Goal: Information Seeking & Learning: Find contact information

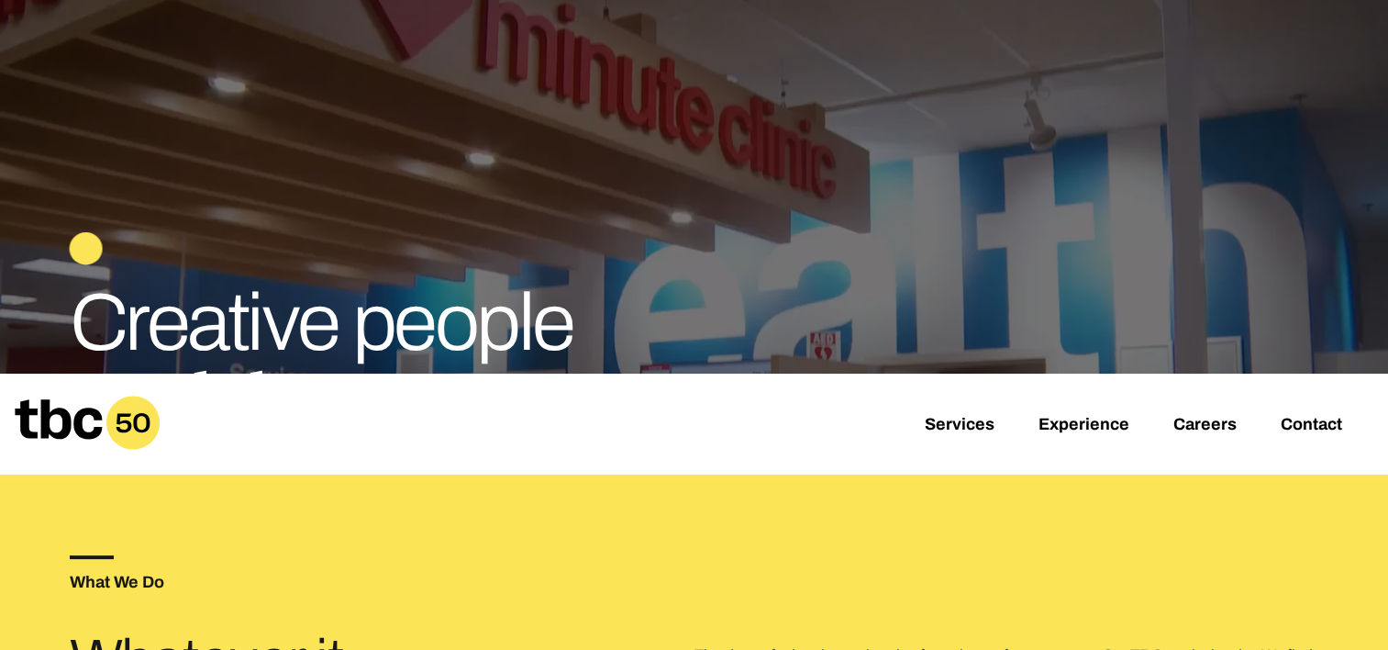
scroll to position [367, 0]
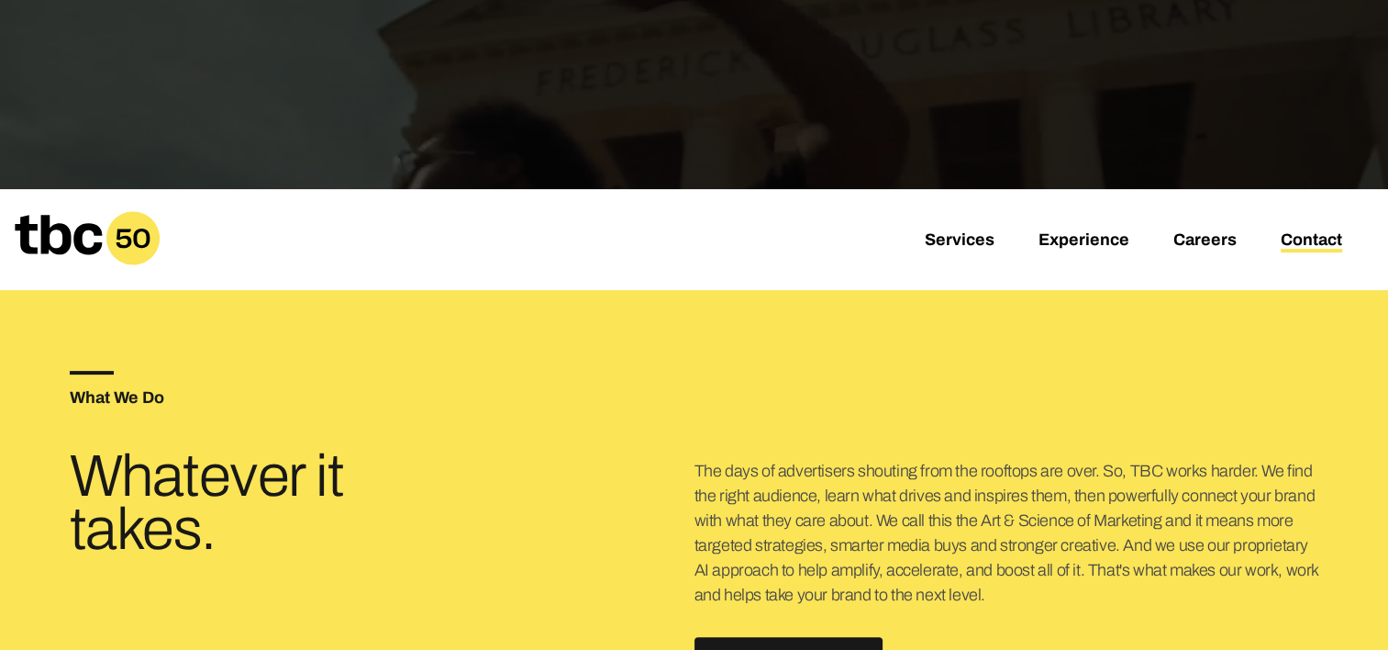
click at [1316, 238] on link "Contact" at bounding box center [1311, 241] width 61 height 22
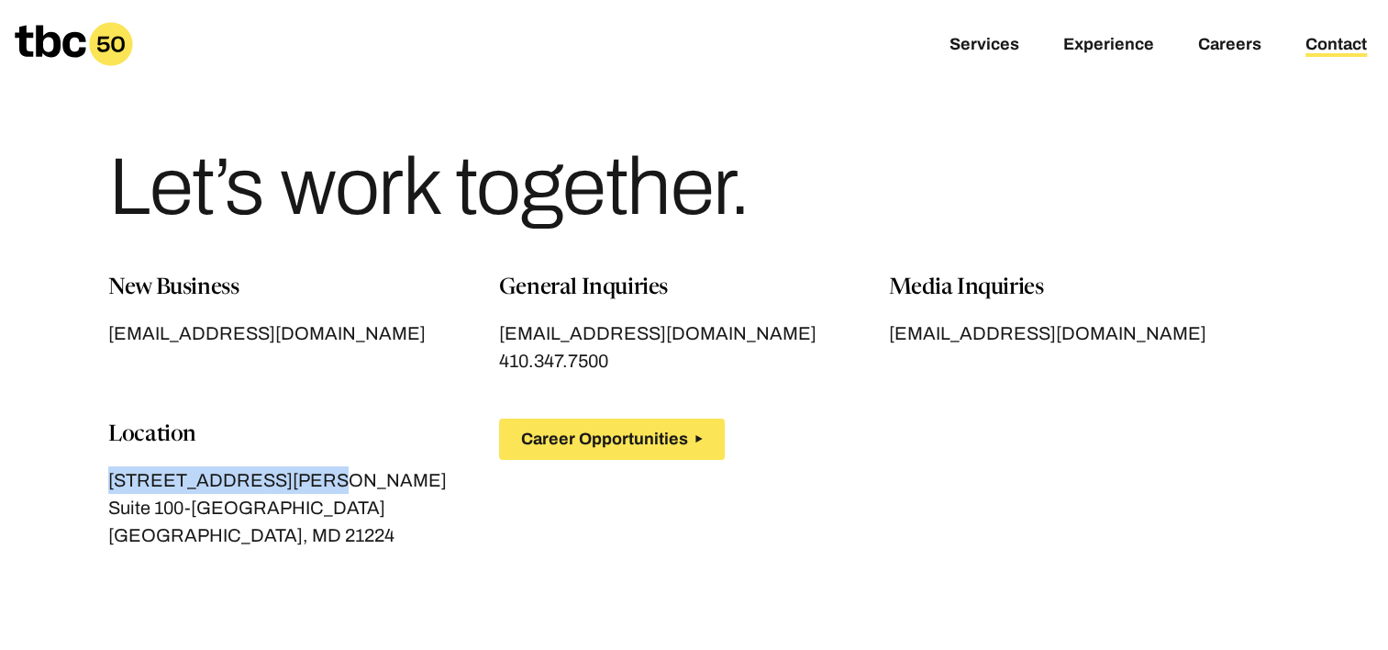
drag, startPoint x: 291, startPoint y: 477, endPoint x: 106, endPoint y: 483, distance: 184.5
click at [106, 483] on section "New Business [EMAIL_ADDRESS][DOMAIN_NAME] General Inquiries [EMAIL_ADDRESS][DOM…" at bounding box center [695, 432] width 1250 height 321
copy p "[STREET_ADDRESS][PERSON_NAME]"
drag, startPoint x: 291, startPoint y: 532, endPoint x: 232, endPoint y: 529, distance: 58.8
click at [232, 529] on p "[GEOGRAPHIC_DATA], MD 21224" at bounding box center [303, 535] width 391 height 28
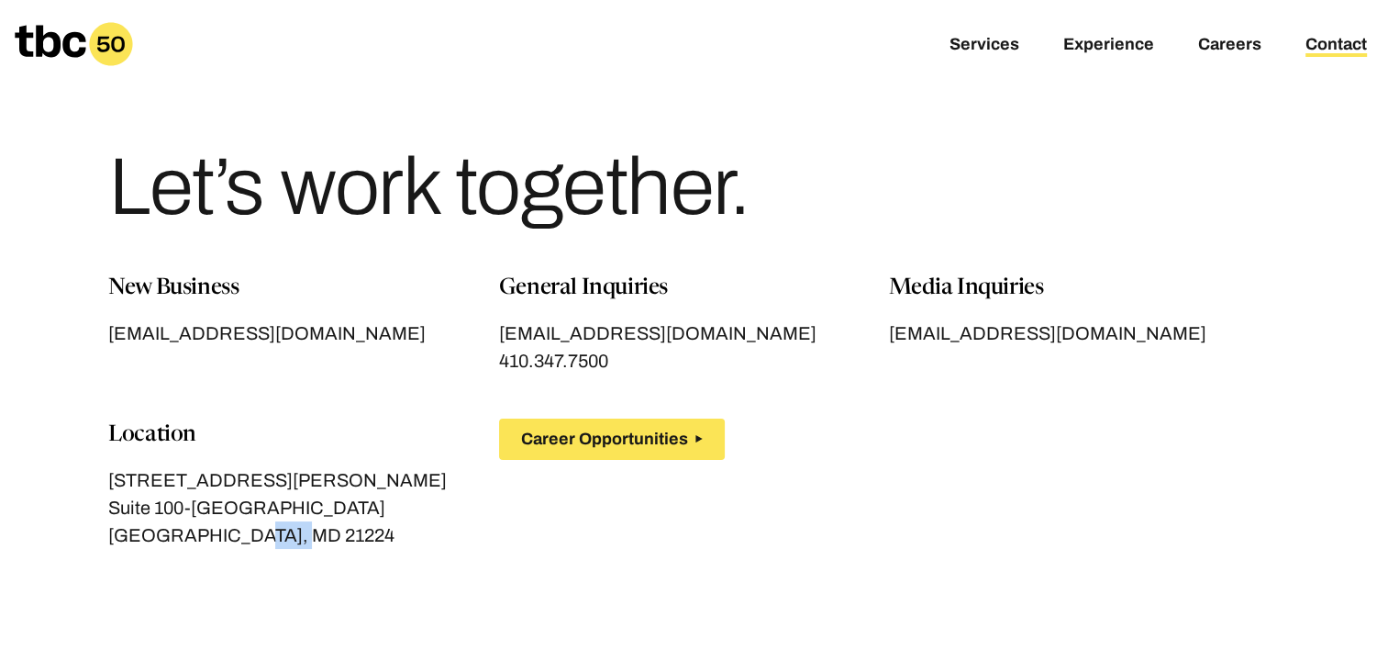
copy p "21224"
drag, startPoint x: 345, startPoint y: 496, endPoint x: 108, endPoint y: 508, distance: 237.1
click at [108, 508] on p "Suite 100-[GEOGRAPHIC_DATA]" at bounding box center [303, 508] width 391 height 28
copy p "Suite 100-[GEOGRAPHIC_DATA]"
drag, startPoint x: 617, startPoint y: 358, endPoint x: 496, endPoint y: 361, distance: 120.2
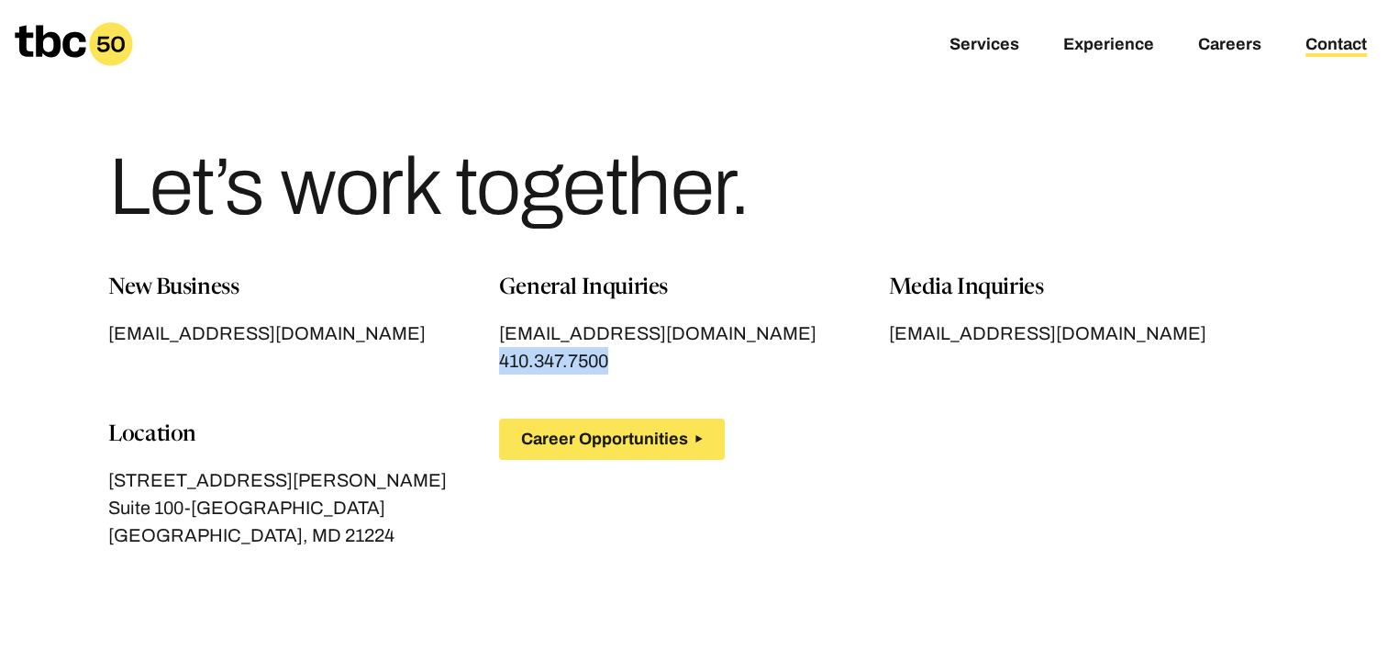
click at [496, 361] on div "New Business [EMAIL_ADDRESS][DOMAIN_NAME] General Inquiries [EMAIL_ADDRESS][DOM…" at bounding box center [694, 432] width 1172 height 321
copy span "410.347.7500"
